Goal: Task Accomplishment & Management: Manage account settings

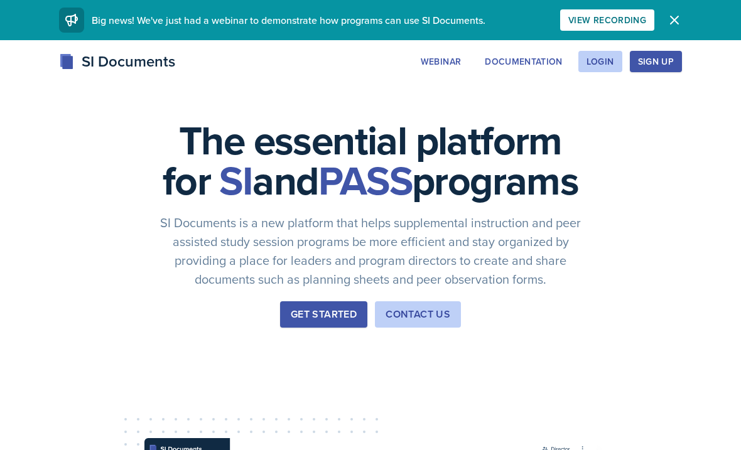
click at [648, 67] on div "Sign Up" at bounding box center [656, 62] width 36 height 10
click at [612, 53] on button "Login" at bounding box center [601, 61] width 44 height 21
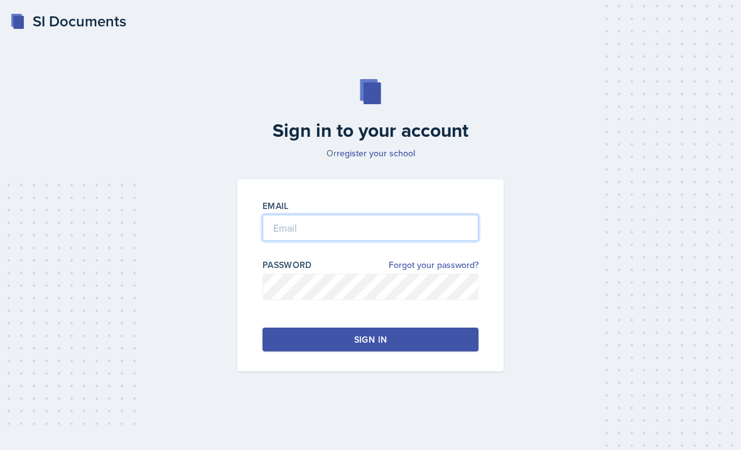
click at [360, 240] on input "email" at bounding box center [371, 228] width 216 height 26
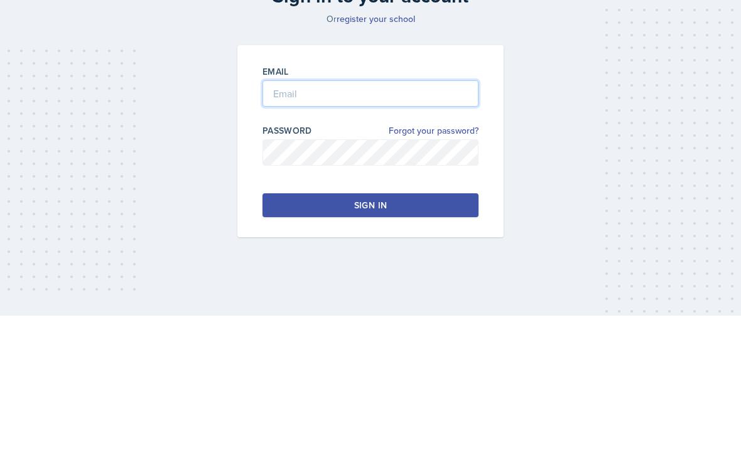
type input "[PERSON_NAME][EMAIL_ADDRESS][DOMAIN_NAME]"
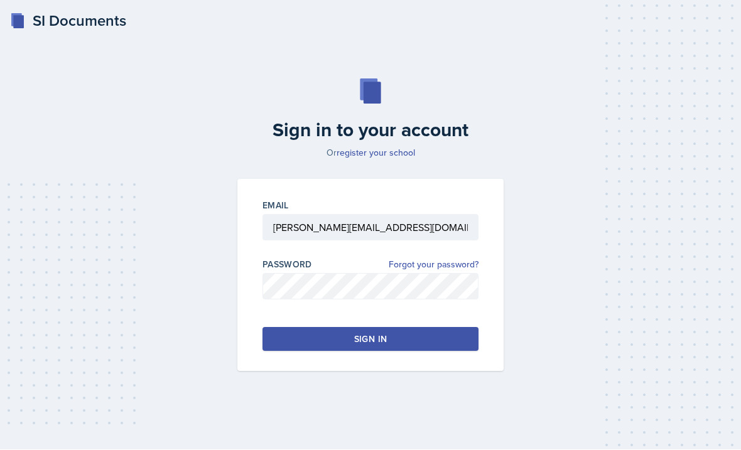
click at [420, 328] on button "Sign in" at bounding box center [371, 340] width 216 height 24
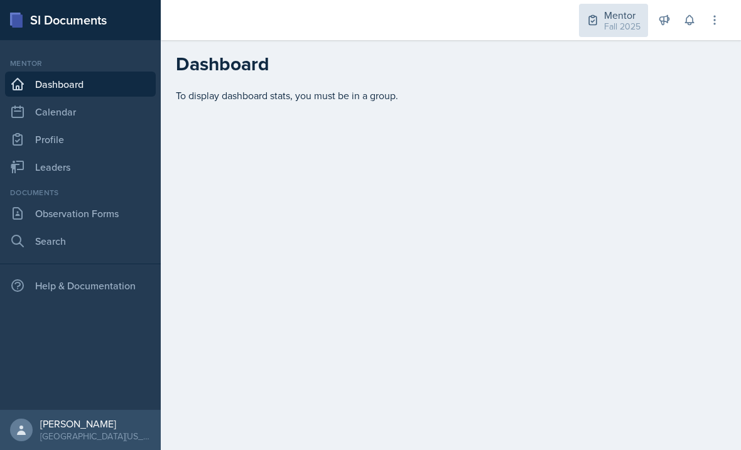
click at [619, 17] on div "Mentor" at bounding box center [622, 15] width 36 height 15
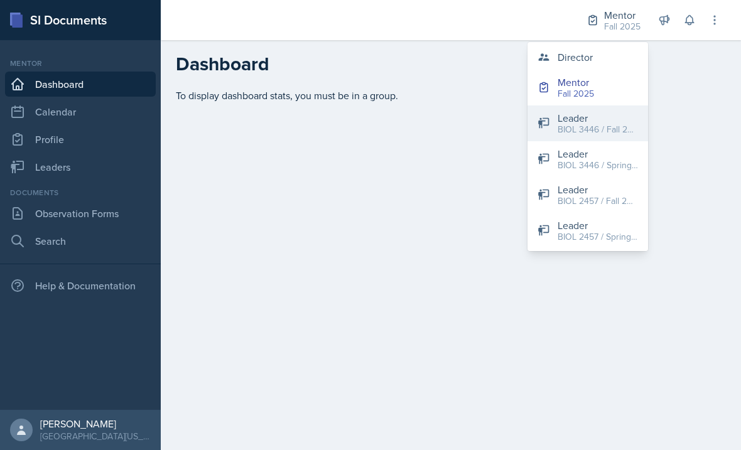
click at [619, 130] on div "BIOL 3446 / Fall 2023" at bounding box center [598, 129] width 80 height 13
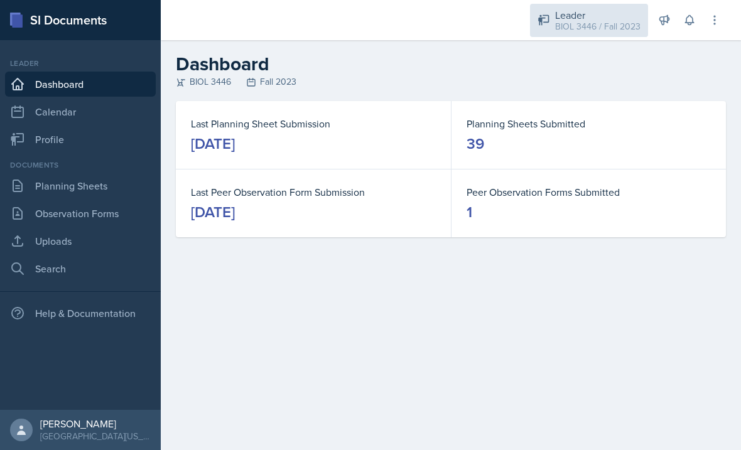
click at [627, 25] on div "BIOL 3446 / Fall 2023" at bounding box center [597, 26] width 85 height 13
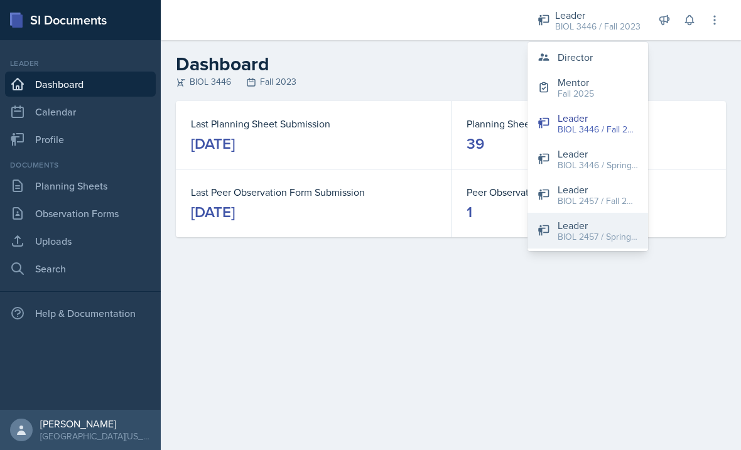
click at [596, 240] on div "BIOL 2457 / Spring 2025" at bounding box center [598, 237] width 80 height 13
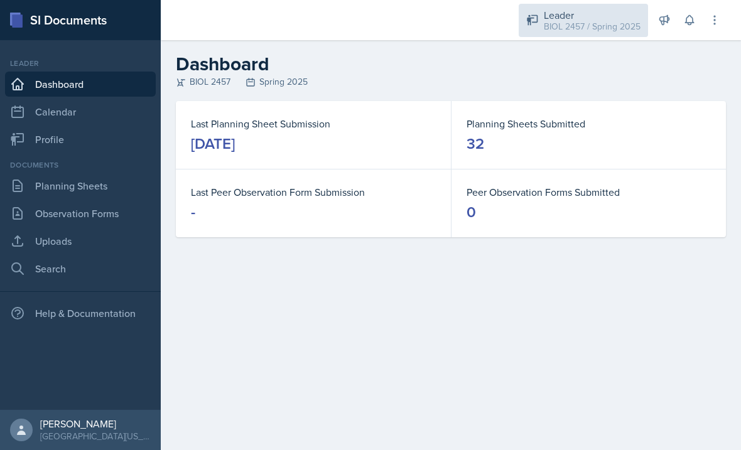
click at [621, 22] on div "BIOL 2457 / Spring 2025" at bounding box center [592, 26] width 97 height 13
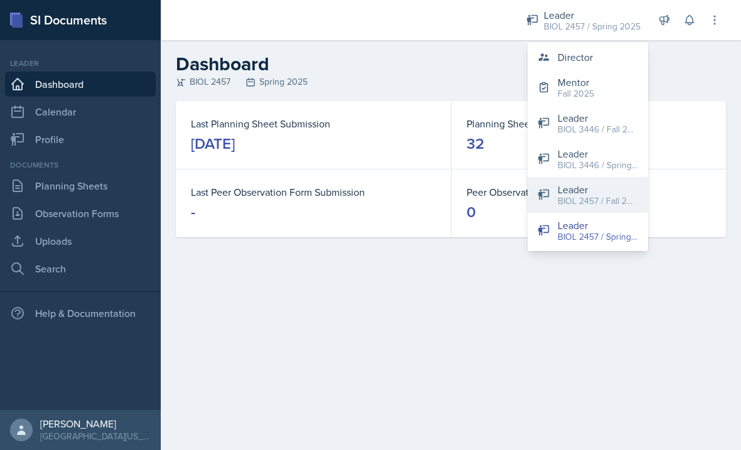
click at [618, 197] on div "BIOL 2457 / Fall 2024" at bounding box center [598, 201] width 80 height 13
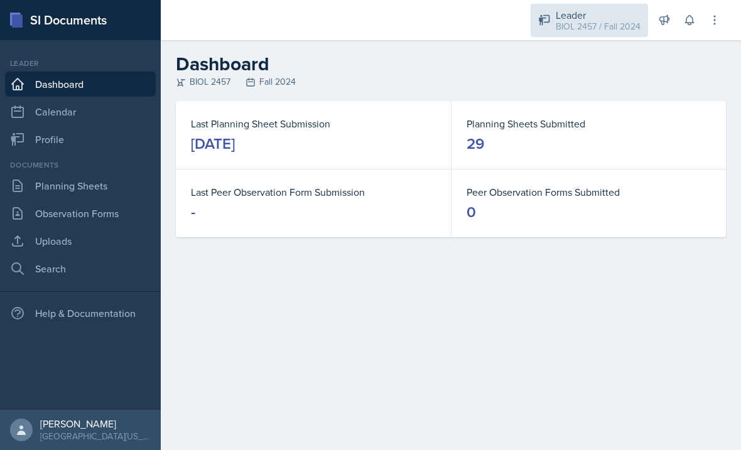
click at [618, 24] on div "BIOL 2457 / Fall 2024" at bounding box center [598, 26] width 85 height 13
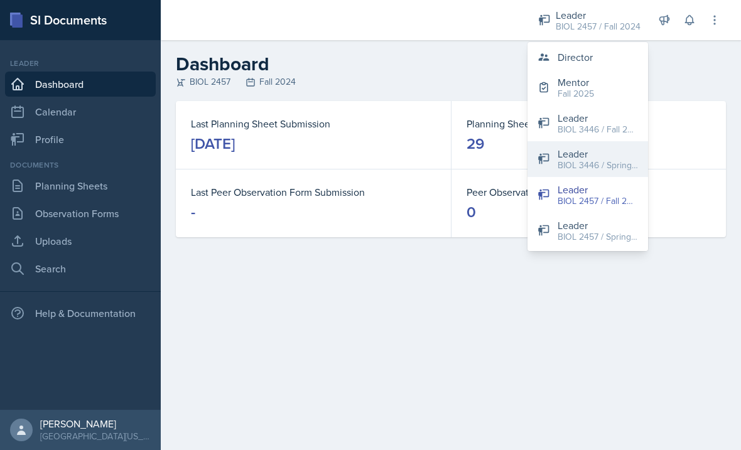
click at [606, 159] on div "BIOL 3446 / Spring 2024" at bounding box center [598, 165] width 80 height 13
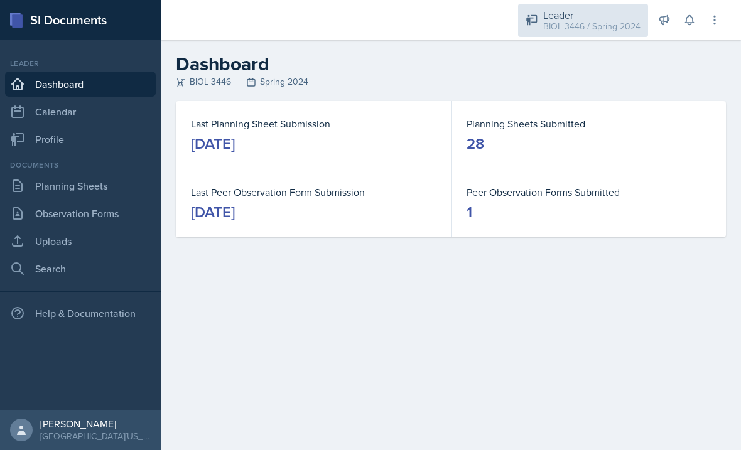
click at [620, 26] on div "BIOL 3446 / Spring 2024" at bounding box center [591, 26] width 97 height 13
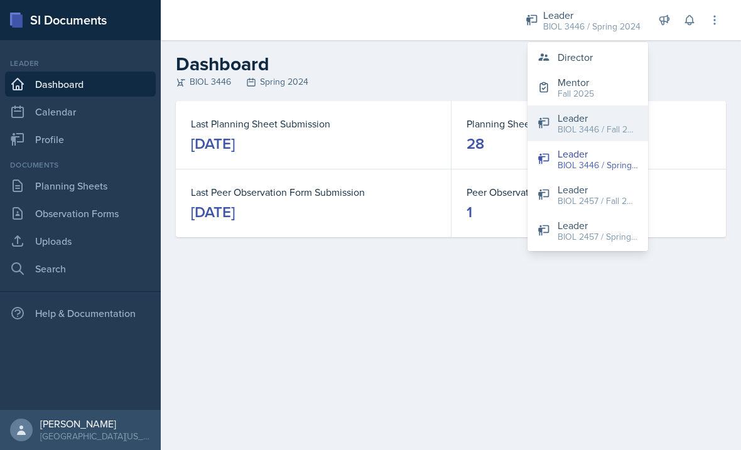
click at [624, 127] on div "BIOL 3446 / Fall 2023" at bounding box center [598, 129] width 80 height 13
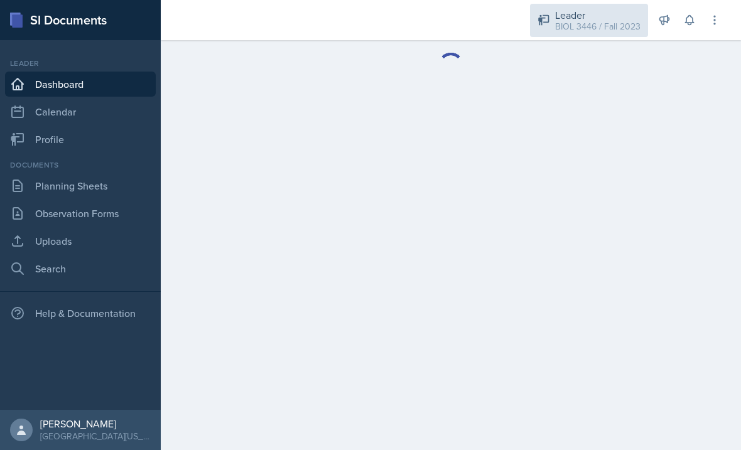
click at [616, 34] on div "Leader BIOL 3446 / Fall 2023" at bounding box center [589, 20] width 118 height 33
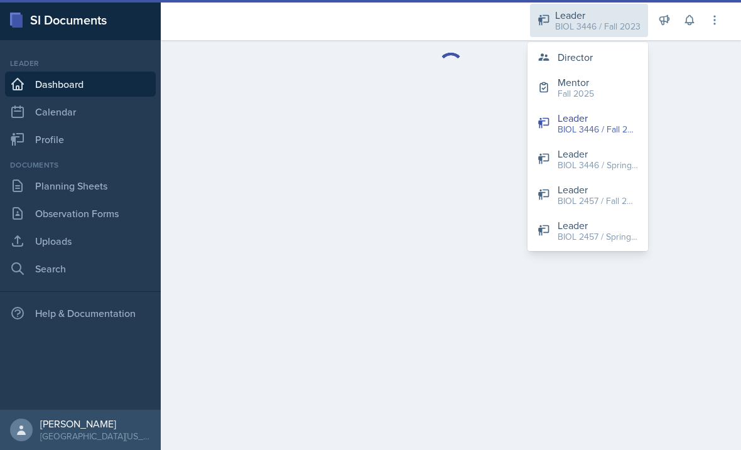
click at [608, 234] on div "BIOL 2457 / Spring 2025" at bounding box center [598, 237] width 80 height 13
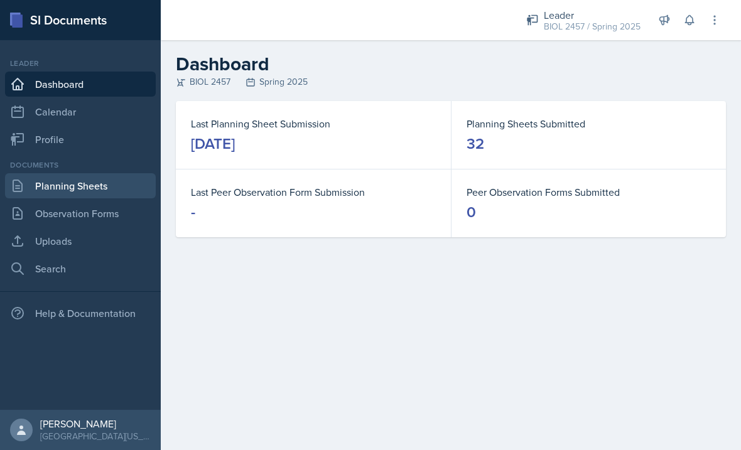
click at [65, 186] on link "Planning Sheets" at bounding box center [80, 185] width 151 height 25
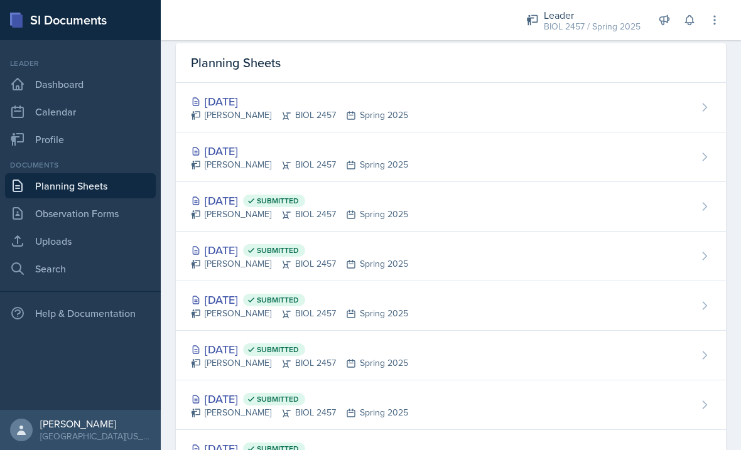
scroll to position [46, 0]
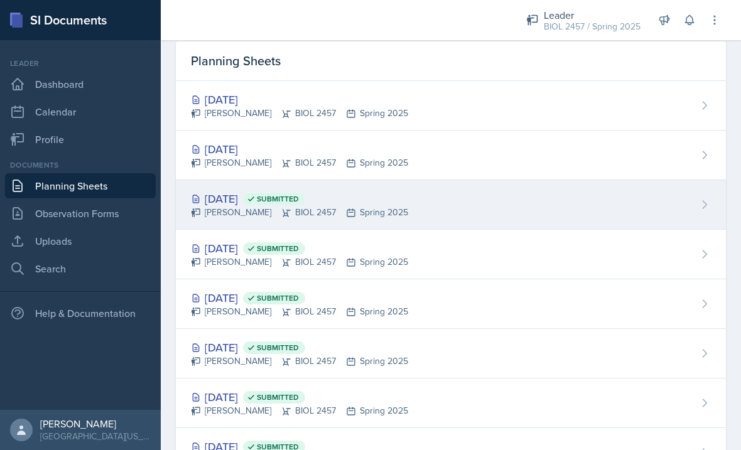
click at [547, 202] on div "[DATE] Submitted [PERSON_NAME] BIOL 2457 Spring 2025" at bounding box center [451, 205] width 550 height 50
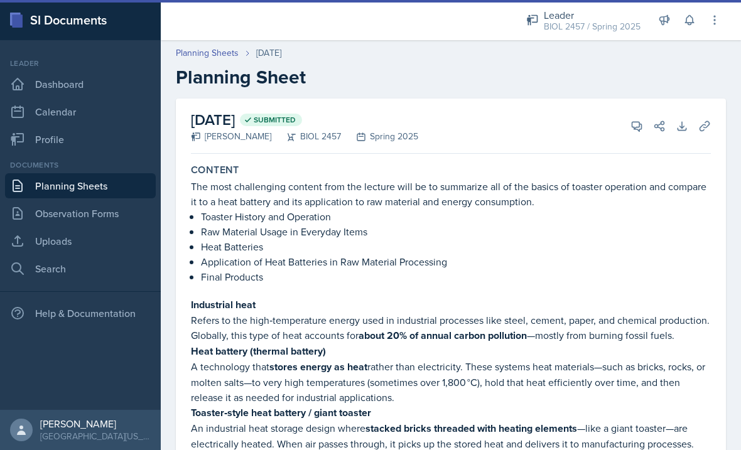
click at [45, 185] on link "Planning Sheets" at bounding box center [80, 185] width 151 height 25
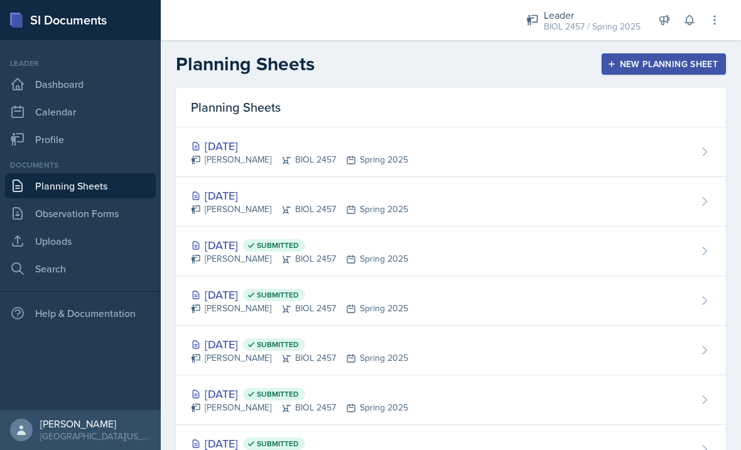
click at [55, 193] on link "Planning Sheets" at bounding box center [80, 185] width 151 height 25
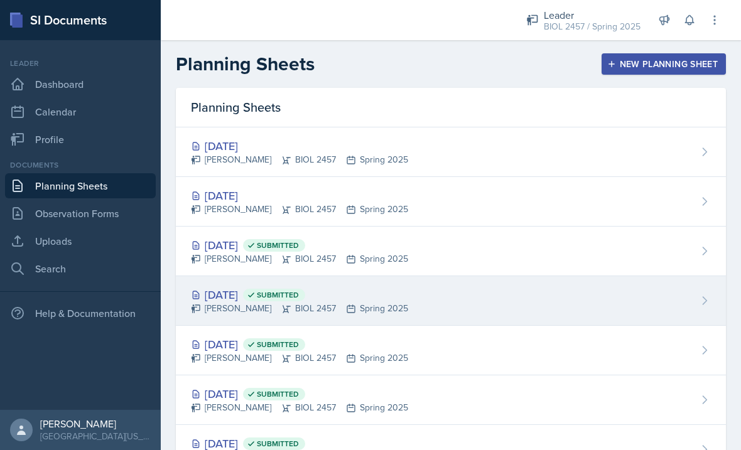
click at [358, 303] on div "[PERSON_NAME] BIOL 2457 Spring 2025" at bounding box center [299, 308] width 217 height 13
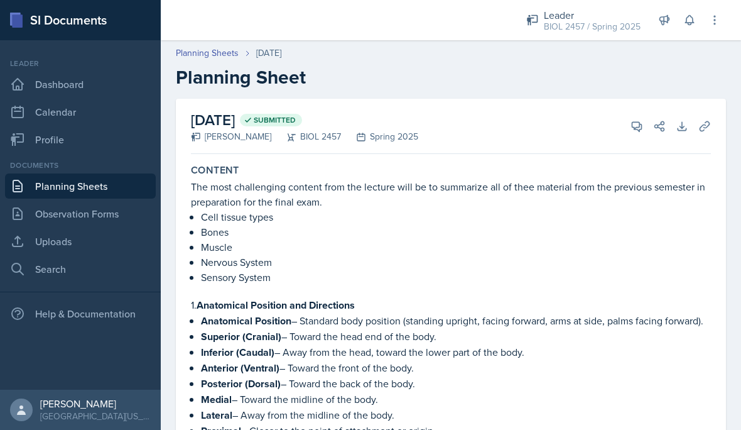
scroll to position [56, 0]
